Goal: Transaction & Acquisition: Obtain resource

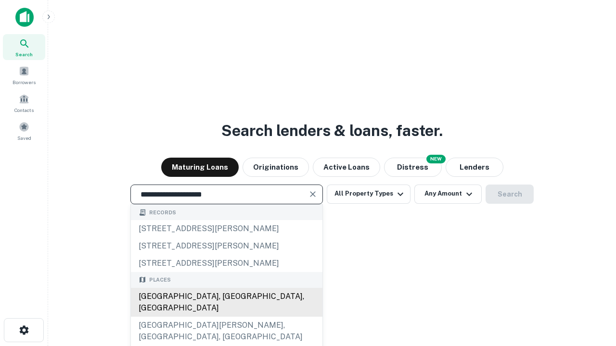
click at [226, 317] on div "[GEOGRAPHIC_DATA], [GEOGRAPHIC_DATA], [GEOGRAPHIC_DATA]" at bounding box center [226, 302] width 191 height 29
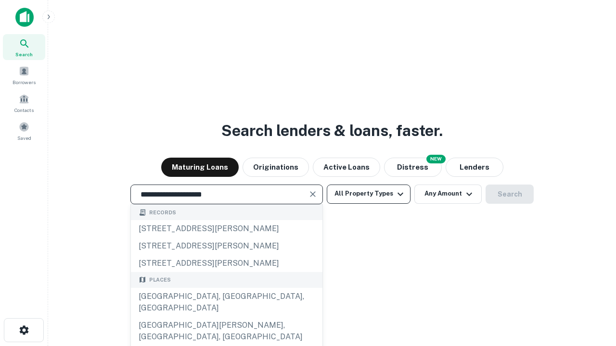
type input "**********"
click at [368, 194] on button "All Property Types" at bounding box center [369, 194] width 84 height 19
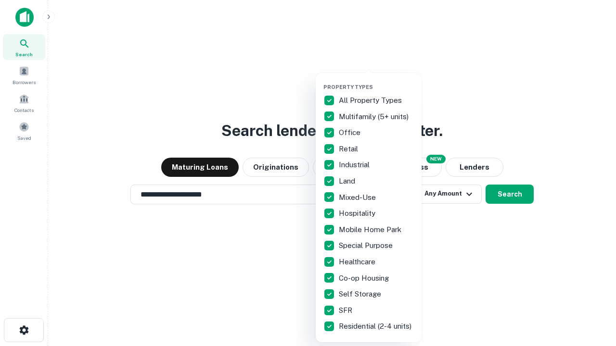
click at [376, 81] on button "button" at bounding box center [376, 81] width 106 height 0
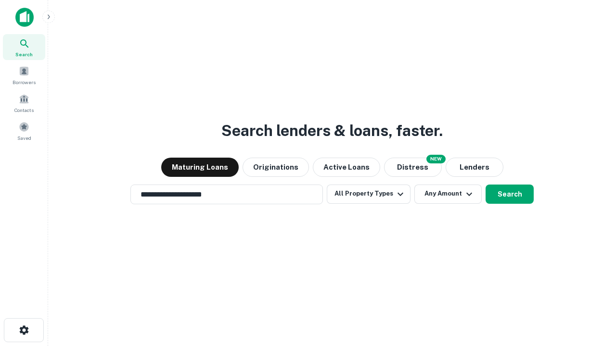
scroll to position [15, 0]
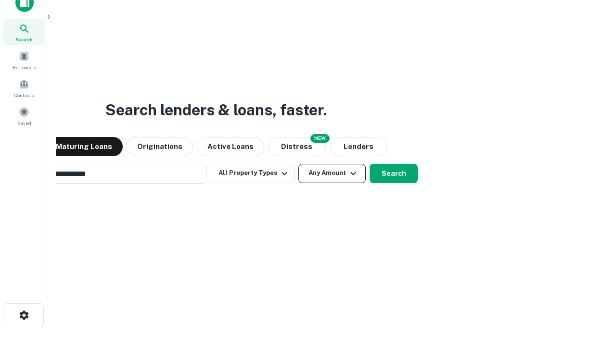
click at [298, 164] on button "Any Amount" at bounding box center [331, 173] width 67 height 19
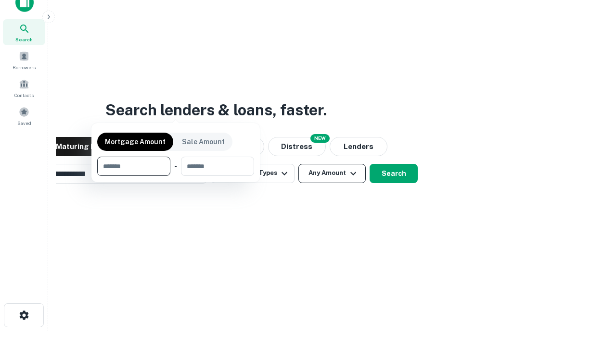
scroll to position [15, 0]
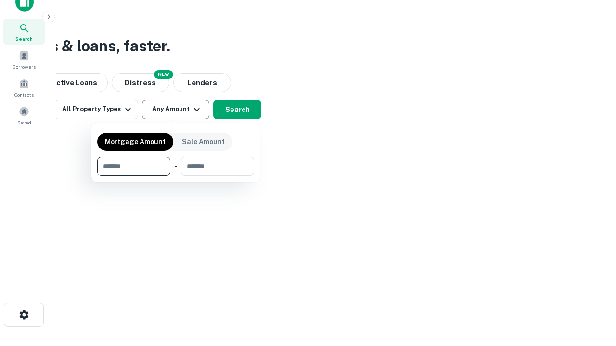
type input "*******"
click at [176, 176] on button "button" at bounding box center [175, 176] width 157 height 0
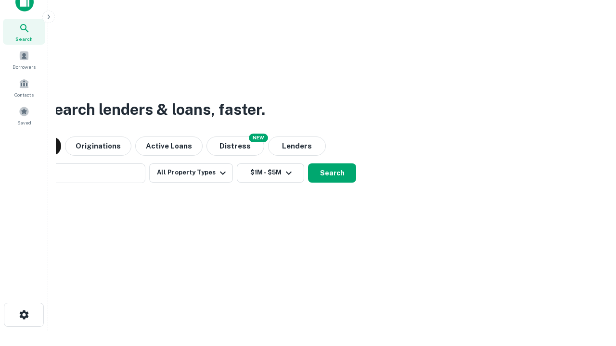
scroll to position [15, 0]
click at [308, 164] on button "Search" at bounding box center [332, 173] width 48 height 19
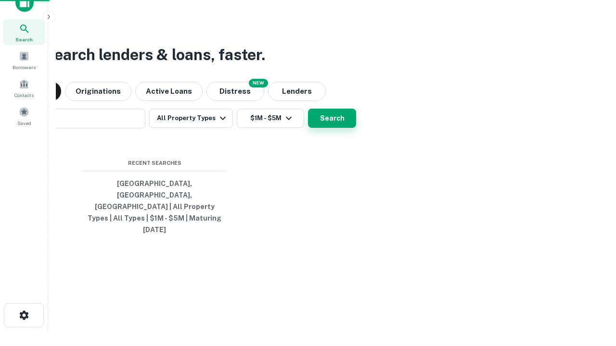
scroll to position [15, 0]
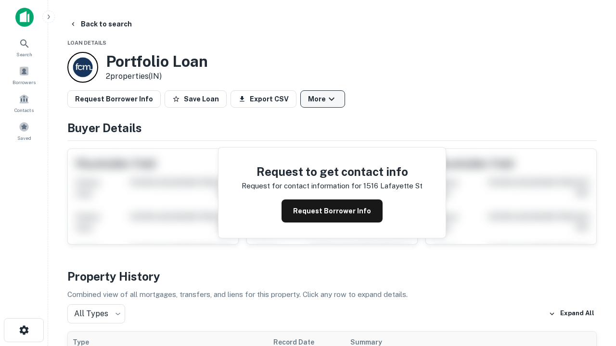
click at [322, 99] on button "More" at bounding box center [322, 98] width 45 height 17
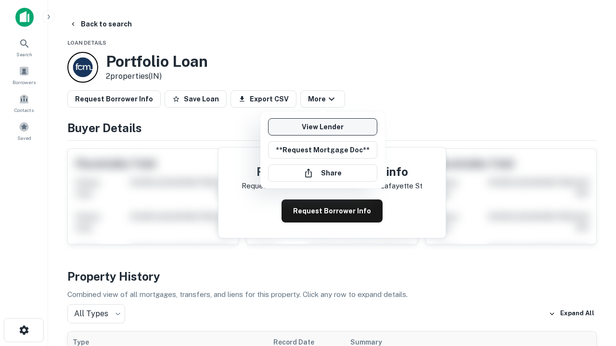
click at [322, 127] on link "View Lender" at bounding box center [322, 126] width 109 height 17
